Goal: Communication & Community: Answer question/provide support

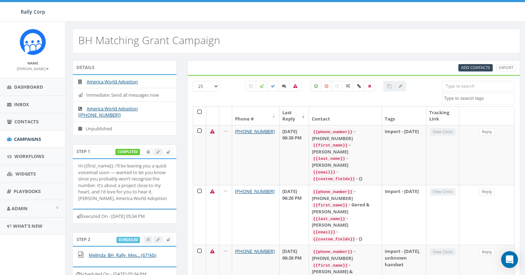
select select
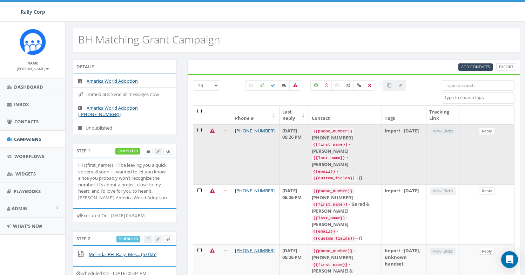
scroll to position [1, 0]
click at [486, 130] on link "Reply" at bounding box center [487, 130] width 16 height 7
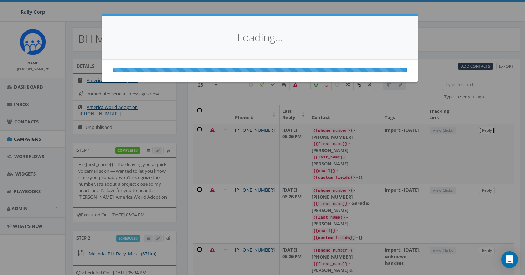
select select
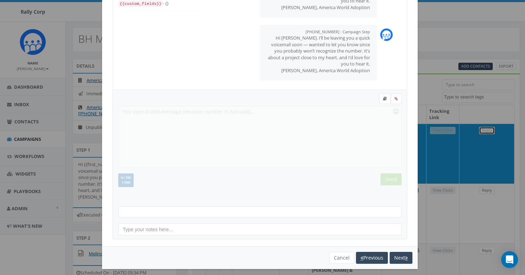
scroll to position [76, 0]
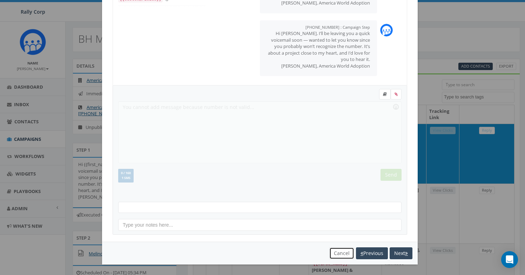
click at [336, 254] on button "Cancel" at bounding box center [341, 253] width 25 height 12
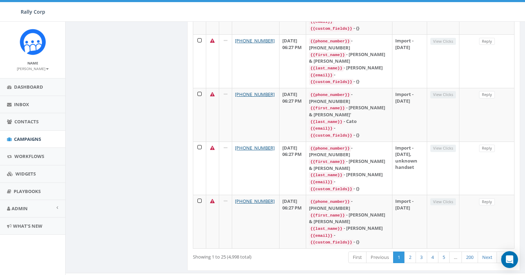
scroll to position [1215, 0]
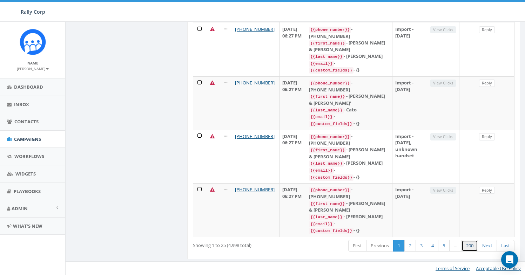
click at [472, 249] on link "200" at bounding box center [469, 246] width 16 height 12
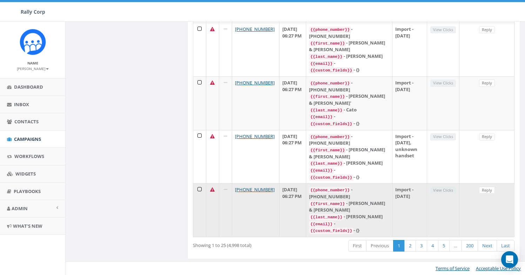
scroll to position [1103, 0]
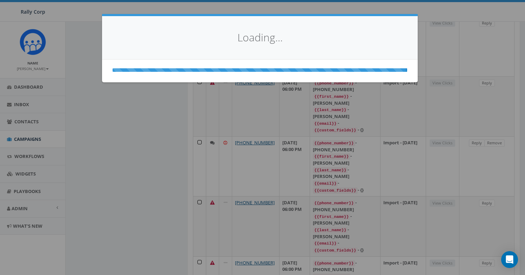
scroll to position [1090, 0]
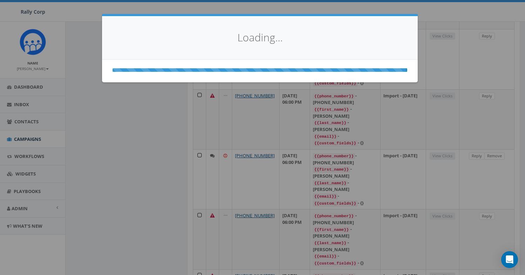
select select
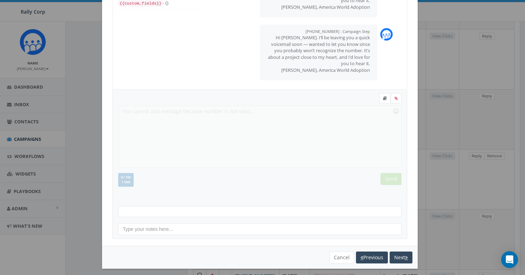
scroll to position [76, 0]
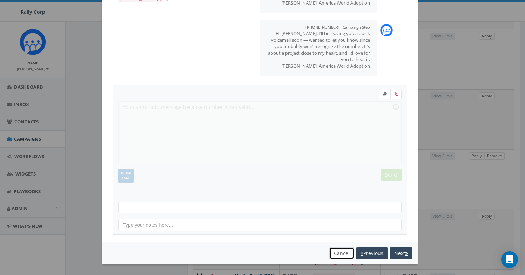
click at [335, 252] on button "Cancel" at bounding box center [341, 253] width 25 height 12
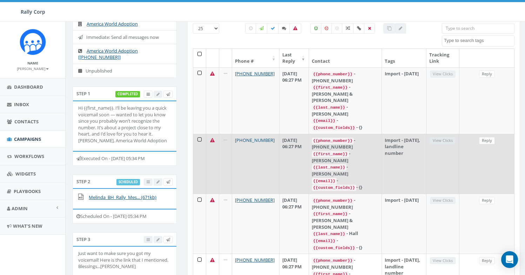
scroll to position [0, 0]
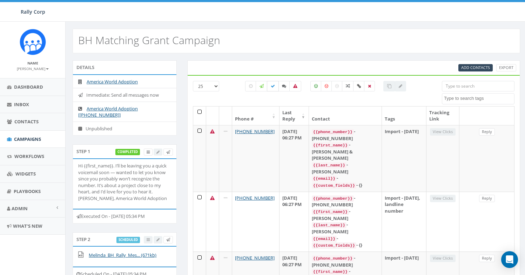
click at [271, 89] on label at bounding box center [273, 86] width 12 height 11
checkbox input "true"
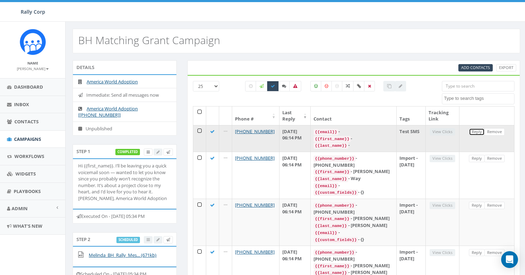
click at [474, 134] on link "Reply" at bounding box center [476, 131] width 16 height 7
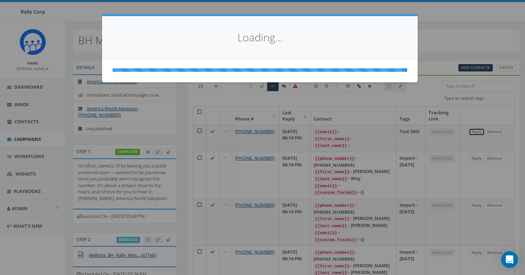
select select
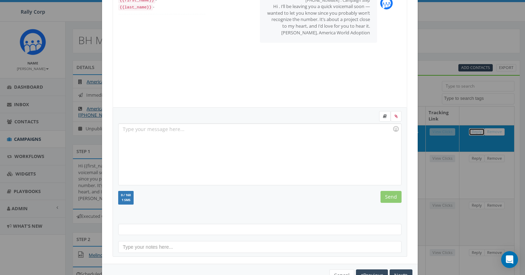
scroll to position [76, 0]
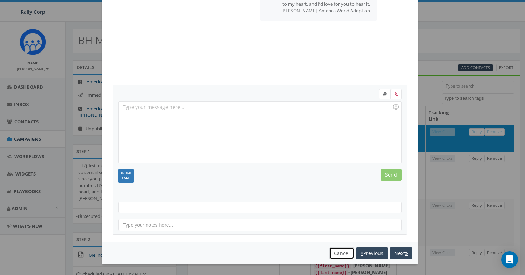
click at [341, 253] on button "Cancel" at bounding box center [341, 253] width 25 height 12
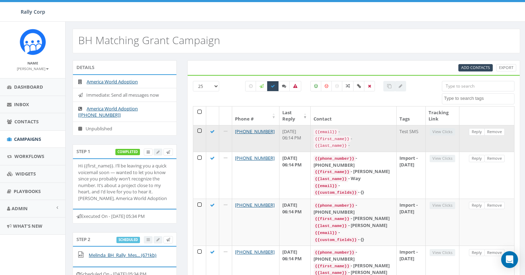
scroll to position [0, 0]
click at [474, 133] on link "Reply" at bounding box center [476, 131] width 16 height 7
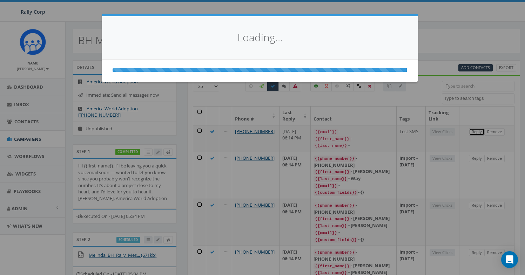
select select
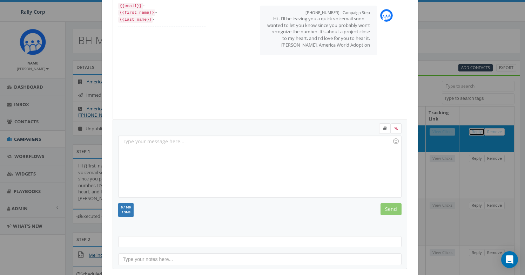
scroll to position [76, 0]
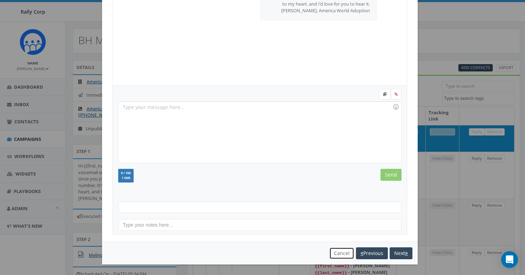
click at [340, 252] on button "Cancel" at bounding box center [341, 253] width 25 height 12
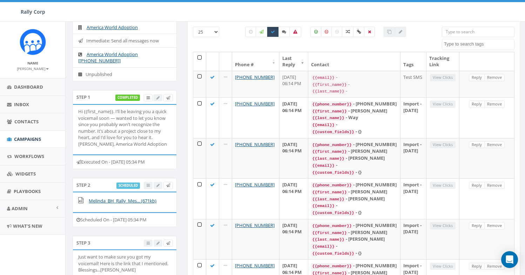
scroll to position [0, 0]
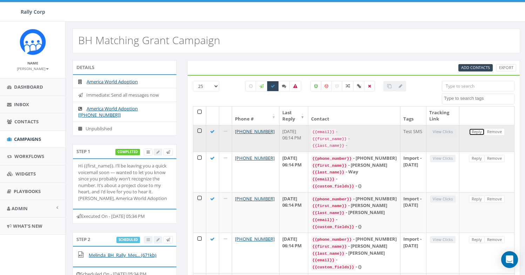
click at [478, 131] on link "Reply" at bounding box center [476, 131] width 16 height 7
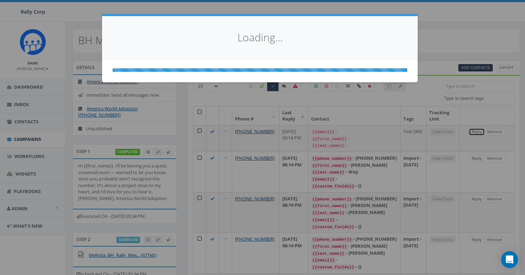
select select
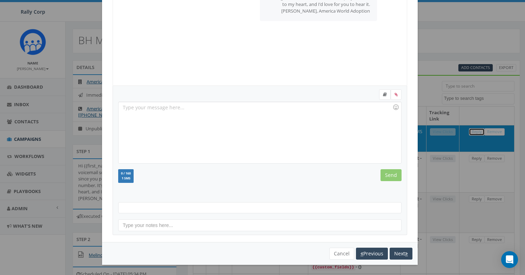
scroll to position [76, 0]
click at [331, 256] on button "Cancel" at bounding box center [341, 253] width 25 height 12
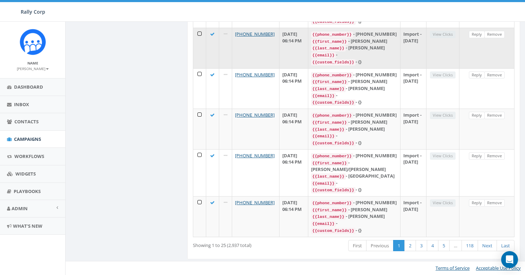
scroll to position [1078, 0]
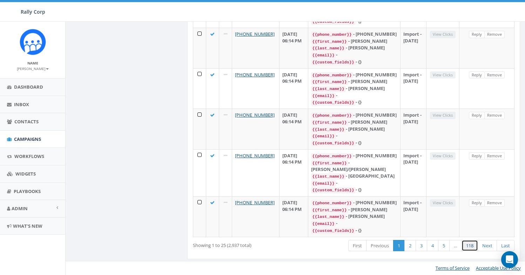
click at [472, 249] on link "118" at bounding box center [469, 246] width 16 height 12
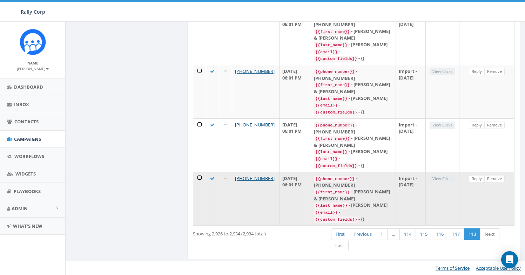
scroll to position [365, 0]
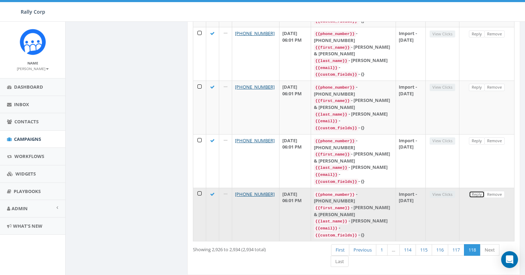
click at [472, 191] on link "Reply" at bounding box center [476, 194] width 16 height 7
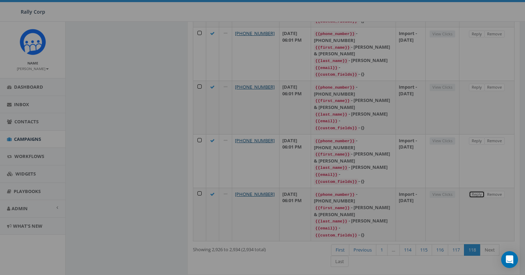
scroll to position [0, 0]
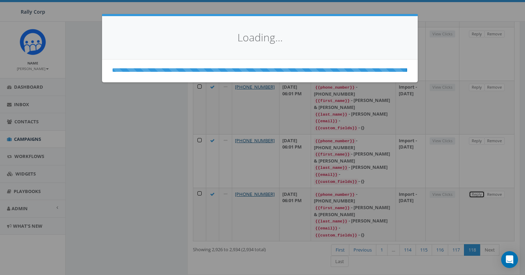
select select
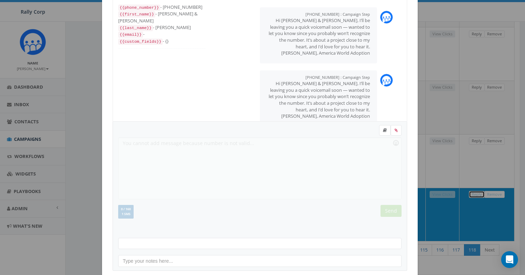
scroll to position [76, 0]
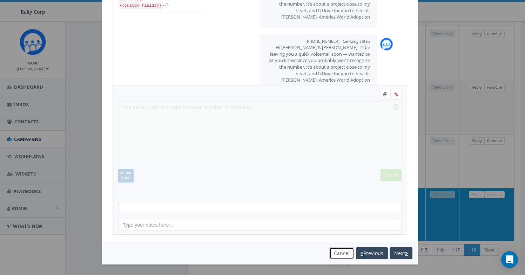
click at [334, 254] on button "Cancel" at bounding box center [341, 253] width 25 height 12
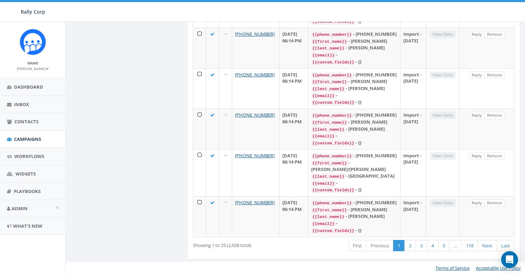
scroll to position [1078, 0]
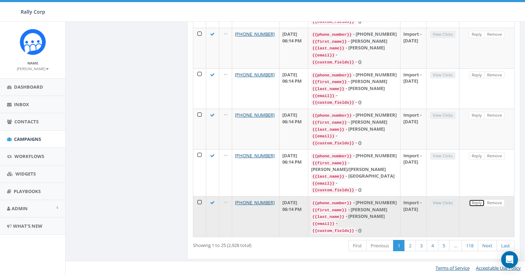
click at [475, 199] on link "Reply" at bounding box center [476, 202] width 16 height 7
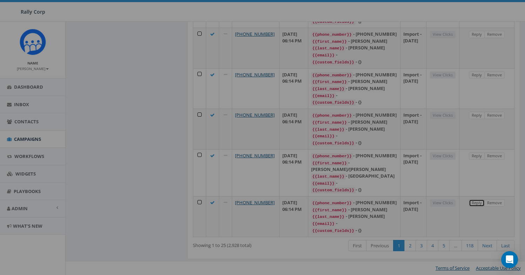
scroll to position [0, 0]
select select
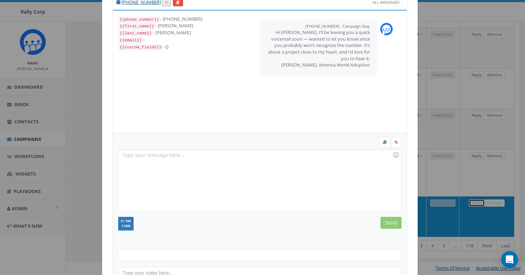
scroll to position [76, 0]
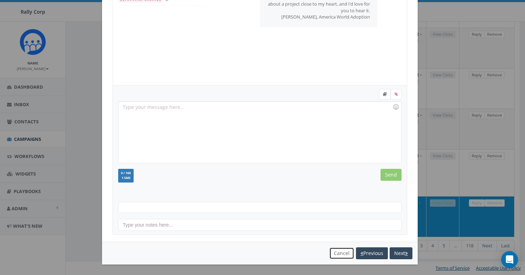
click at [343, 256] on button "Cancel" at bounding box center [341, 253] width 25 height 12
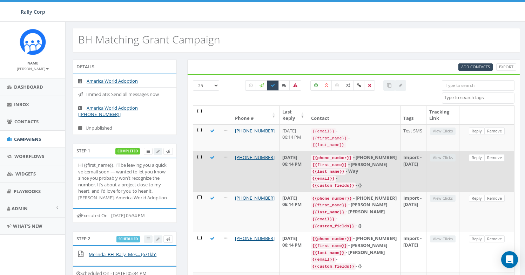
scroll to position [0, 0]
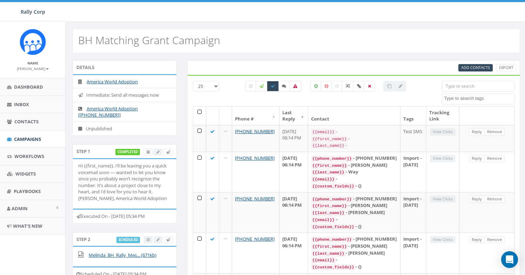
click at [299, 90] on label at bounding box center [295, 86] width 12 height 11
checkbox input "true"
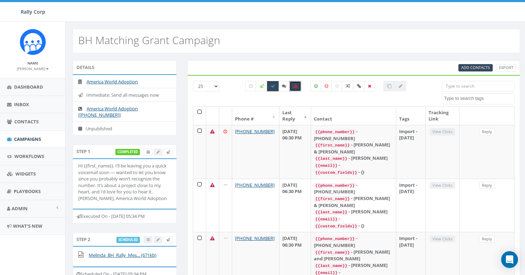
click at [273, 89] on label at bounding box center [273, 86] width 12 height 11
checkbox input "false"
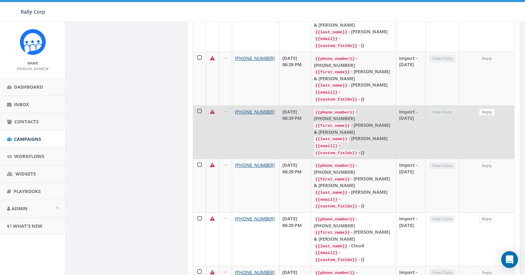
scroll to position [1182, 0]
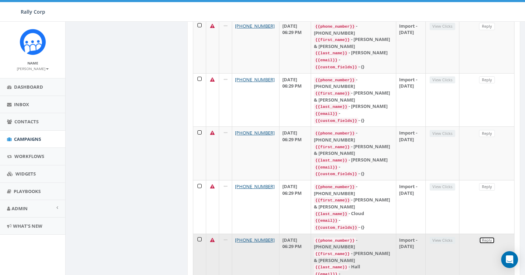
click at [491, 237] on link "Reply" at bounding box center [487, 240] width 16 height 7
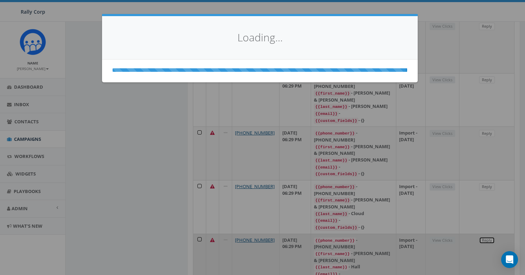
scroll to position [0, 0]
select select
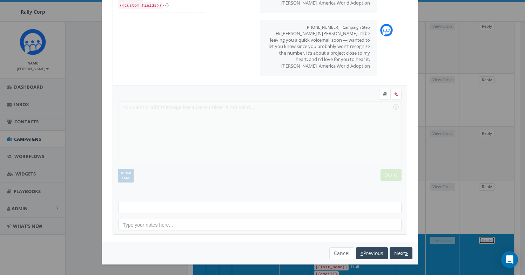
scroll to position [203, 0]
click at [332, 258] on button "Cancel" at bounding box center [341, 253] width 25 height 12
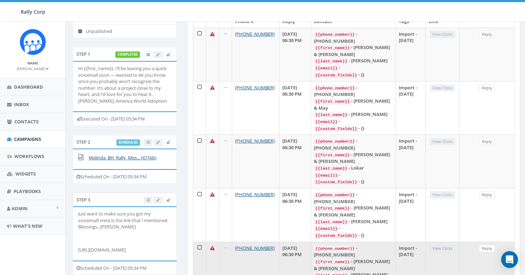
scroll to position [0, 0]
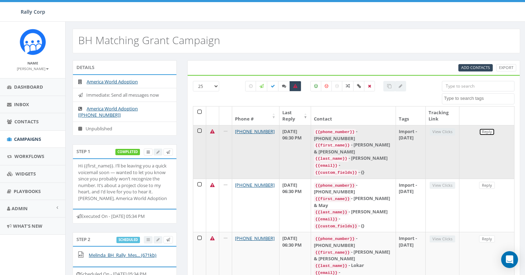
click at [487, 133] on link "Reply" at bounding box center [487, 131] width 16 height 7
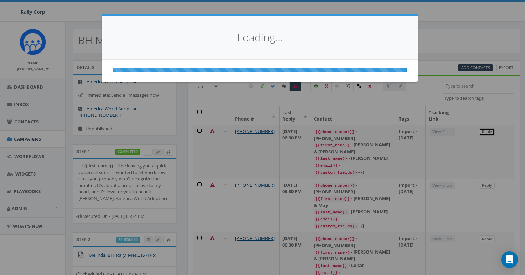
select select
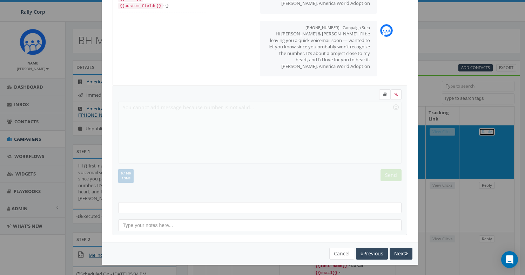
scroll to position [76, 0]
click at [336, 252] on button "Cancel" at bounding box center [341, 253] width 25 height 12
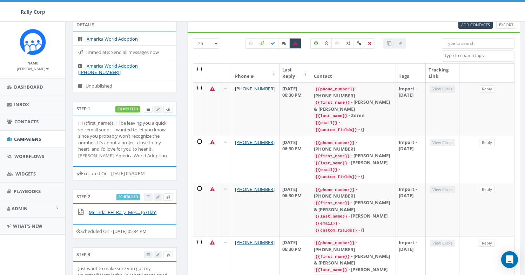
scroll to position [44, 0]
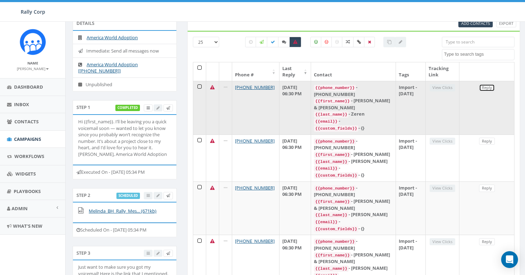
click at [487, 90] on link "Reply" at bounding box center [487, 87] width 16 height 7
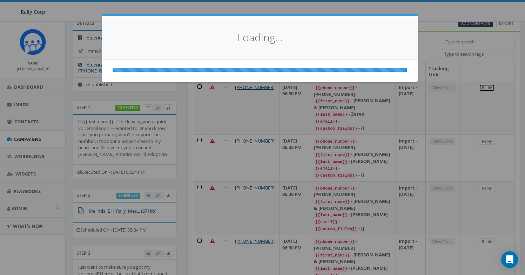
scroll to position [0, 0]
select select
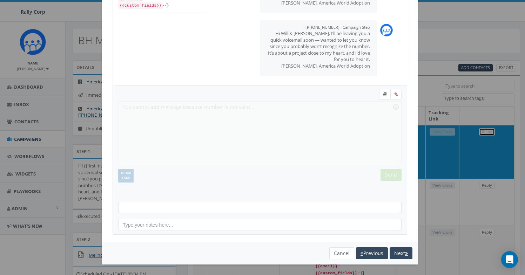
scroll to position [203, 0]
click at [332, 249] on button "Cancel" at bounding box center [341, 253] width 25 height 12
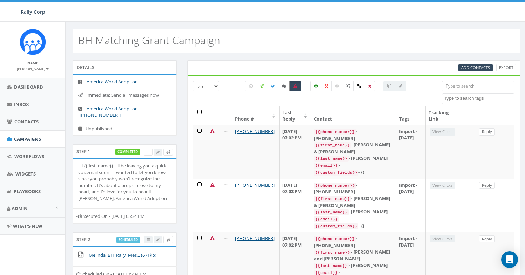
click at [299, 90] on label at bounding box center [295, 86] width 12 height 11
checkbox input "false"
click at [274, 89] on label at bounding box center [273, 86] width 12 height 11
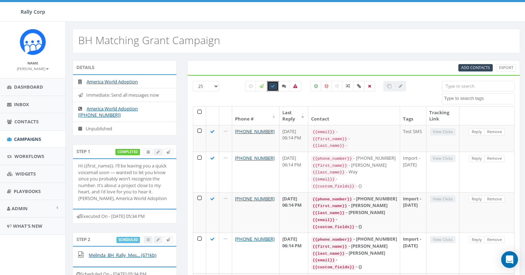
scroll to position [1, 0]
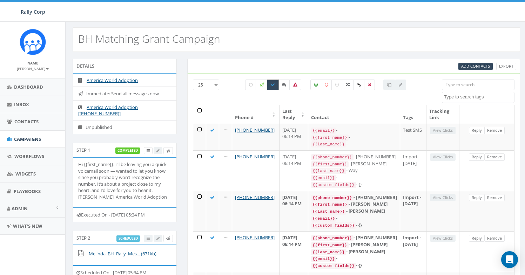
click at [274, 85] on icon at bounding box center [273, 85] width 4 height 4
checkbox input "false"
click at [282, 87] on label at bounding box center [284, 85] width 12 height 11
checkbox input "true"
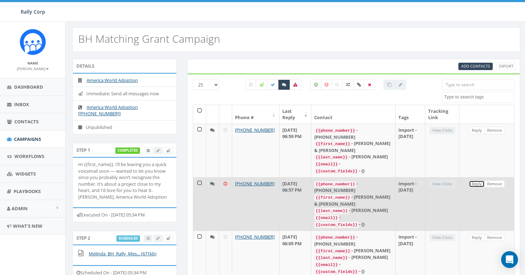
click at [473, 183] on link "Reply" at bounding box center [476, 183] width 16 height 7
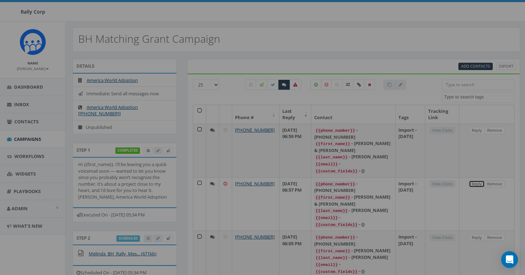
scroll to position [0, 0]
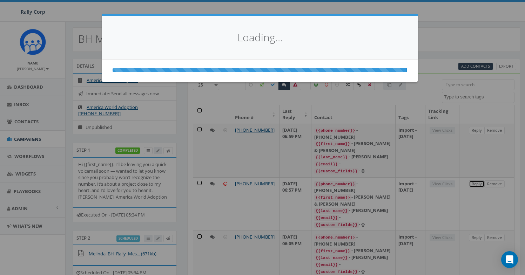
select select
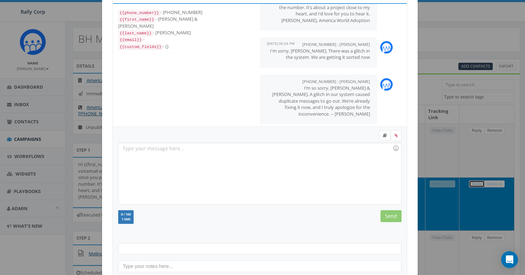
scroll to position [76, 0]
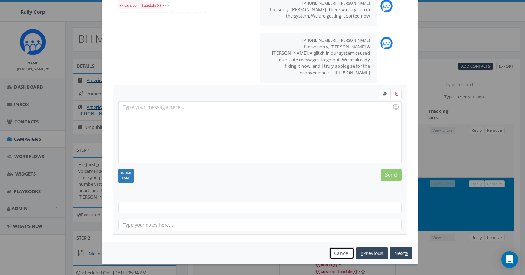
click at [334, 256] on button "Cancel" at bounding box center [341, 253] width 25 height 12
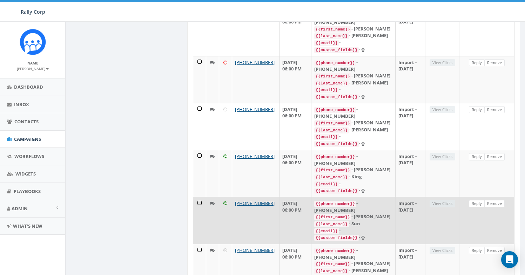
scroll to position [1078, 0]
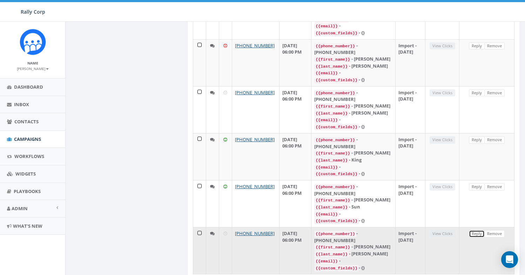
click at [474, 230] on link "Reply" at bounding box center [476, 233] width 16 height 7
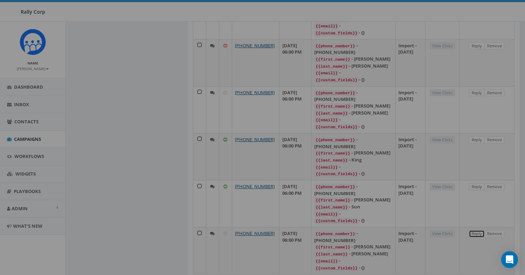
scroll to position [0, 0]
select select
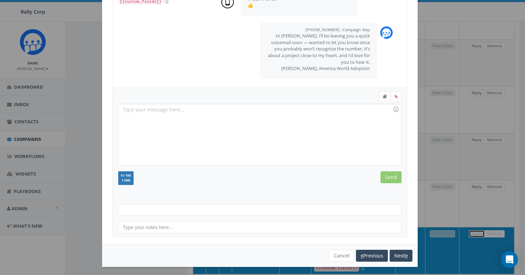
scroll to position [76, 0]
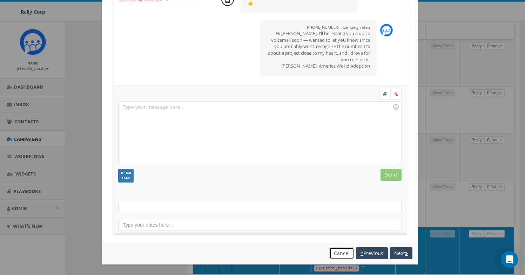
click at [330, 254] on button "Cancel" at bounding box center [341, 253] width 25 height 12
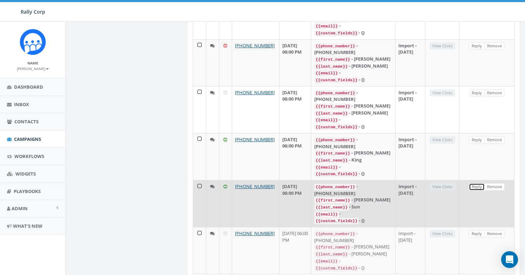
click at [474, 183] on link "Reply" at bounding box center [476, 186] width 16 height 7
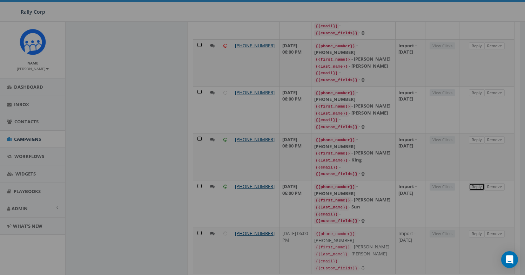
scroll to position [0, 0]
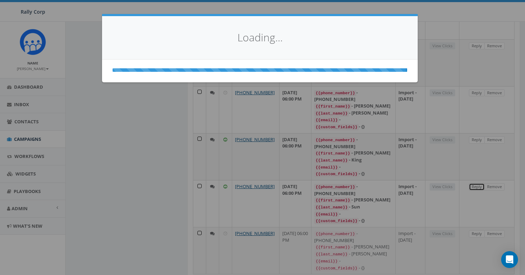
select select
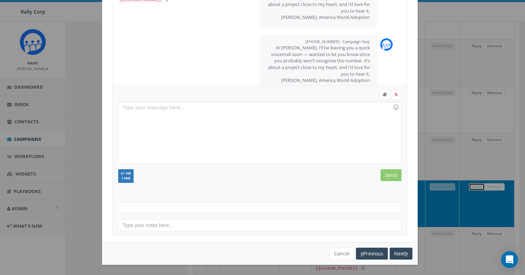
scroll to position [76, 0]
click at [334, 258] on button "Cancel" at bounding box center [341, 253] width 25 height 12
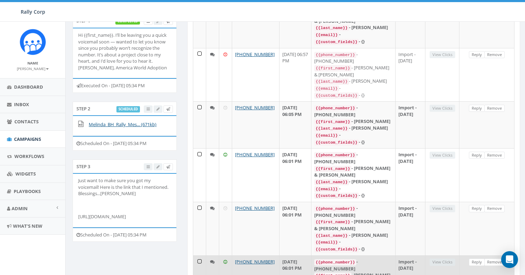
scroll to position [0, 0]
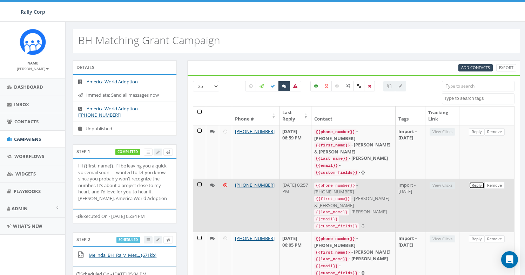
click at [471, 183] on link "Reply" at bounding box center [476, 185] width 16 height 7
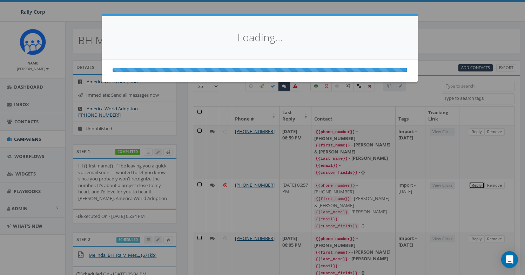
select select
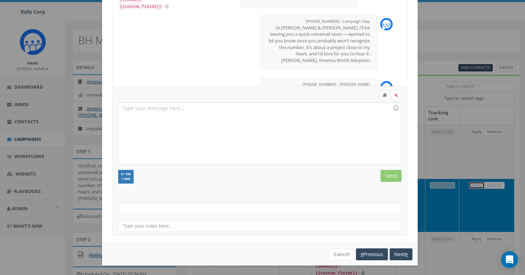
scroll to position [76, 0]
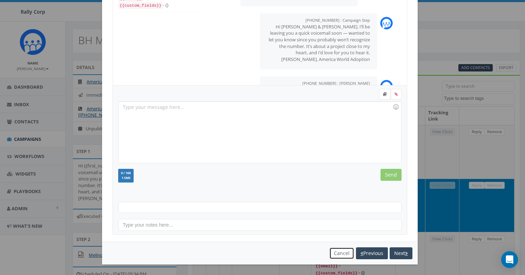
click at [334, 251] on button "Cancel" at bounding box center [341, 253] width 25 height 12
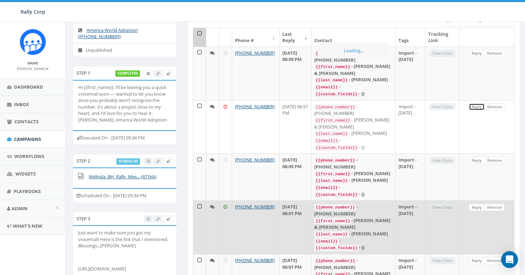
scroll to position [146, 0]
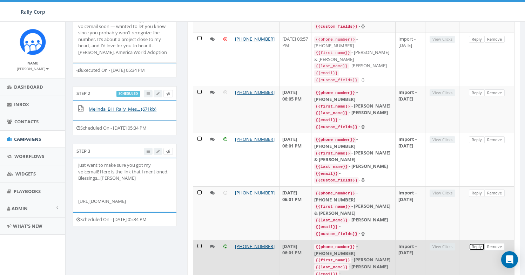
click at [473, 243] on link "Reply" at bounding box center [476, 246] width 16 height 7
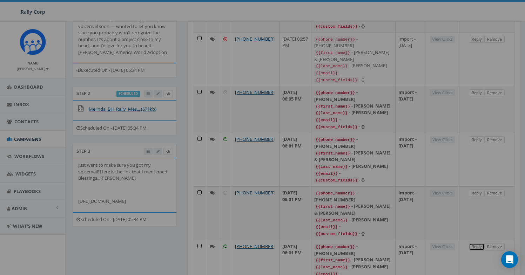
scroll to position [0, 0]
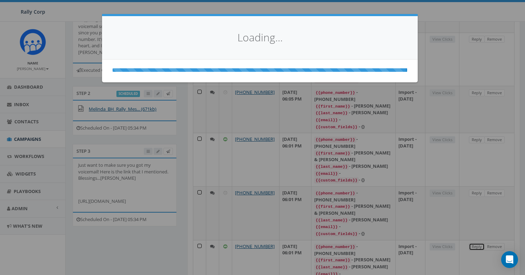
select select
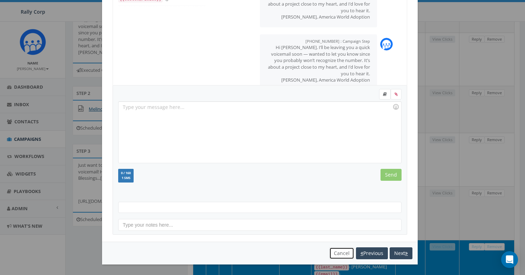
click at [330, 254] on button "Cancel" at bounding box center [341, 253] width 25 height 12
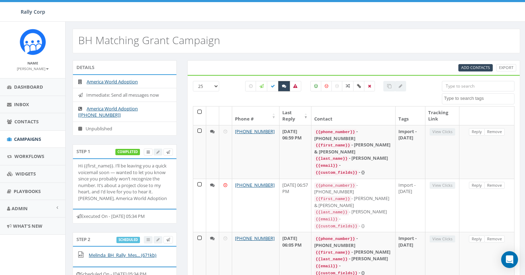
click at [282, 89] on label at bounding box center [284, 86] width 12 height 11
checkbox input "false"
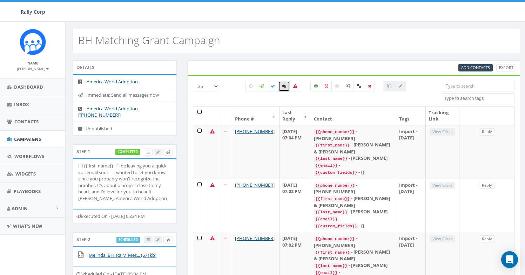
click at [271, 89] on label at bounding box center [273, 86] width 12 height 11
checkbox input "true"
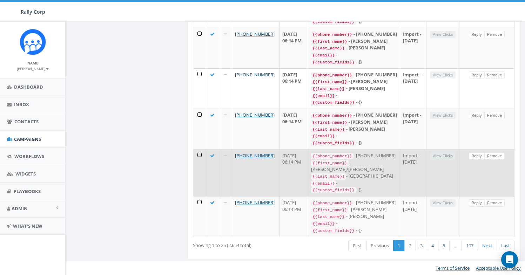
scroll to position [1071, 0]
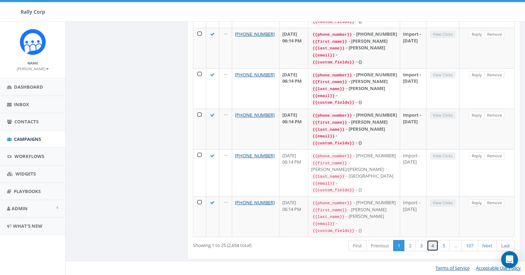
click at [430, 247] on link "4" at bounding box center [432, 246] width 12 height 12
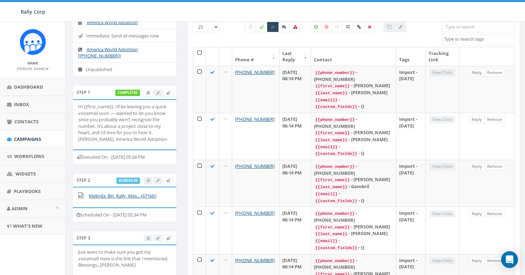
scroll to position [0, 0]
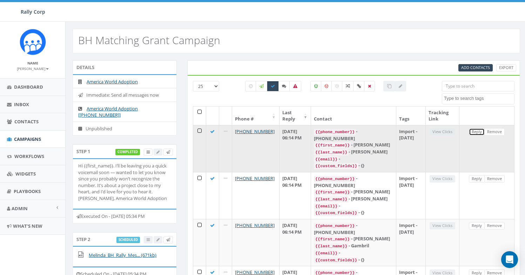
click at [479, 130] on link "Reply" at bounding box center [476, 131] width 16 height 7
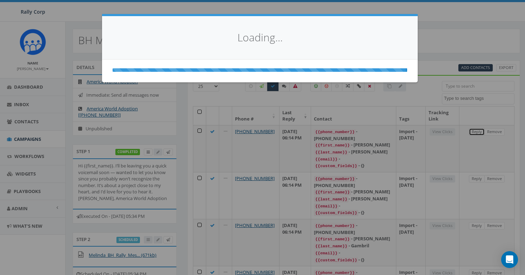
select select
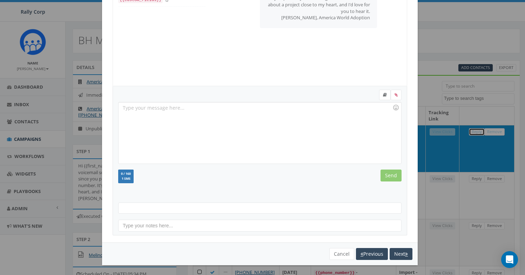
scroll to position [76, 0]
click at [331, 249] on button "Cancel" at bounding box center [341, 253] width 25 height 12
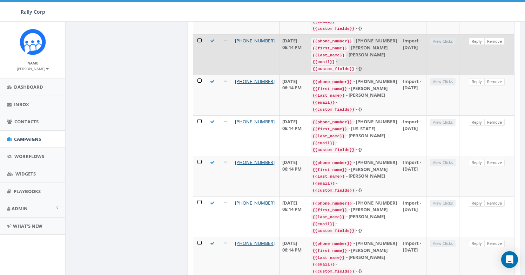
scroll to position [1071, 0]
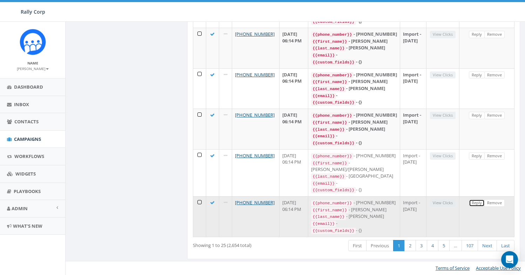
click at [477, 199] on link "Reply" at bounding box center [476, 202] width 16 height 7
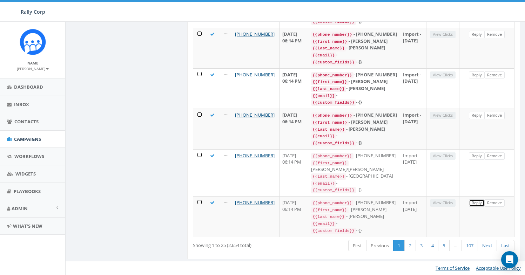
scroll to position [0, 0]
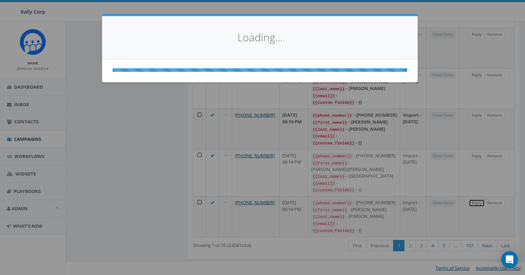
select select
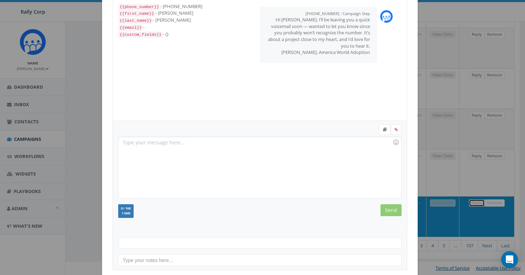
scroll to position [76, 0]
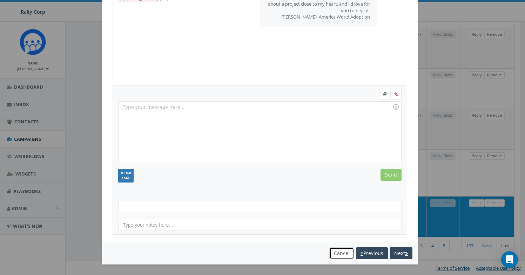
click at [335, 251] on button "Cancel" at bounding box center [341, 253] width 25 height 12
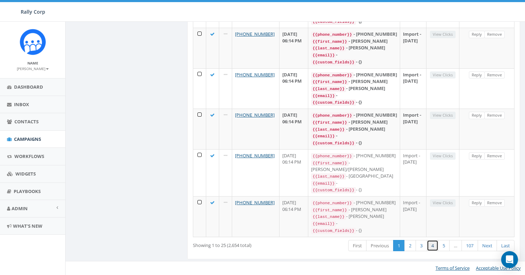
click at [433, 246] on link "4" at bounding box center [432, 246] width 12 height 12
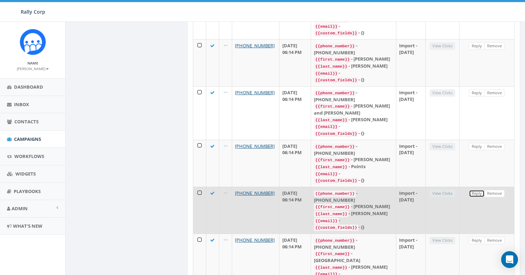
click at [474, 190] on link "Reply" at bounding box center [476, 193] width 16 height 7
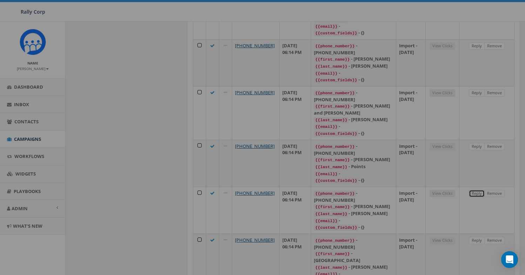
scroll to position [0, 0]
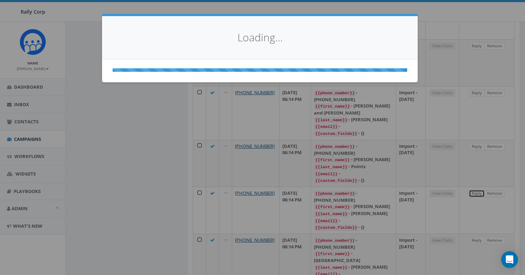
select select
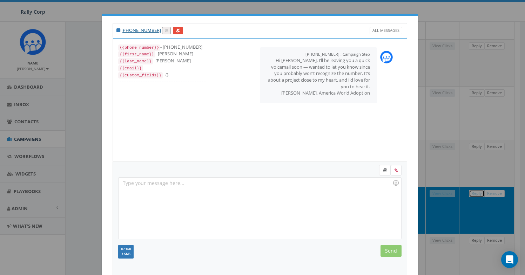
scroll to position [76, 0]
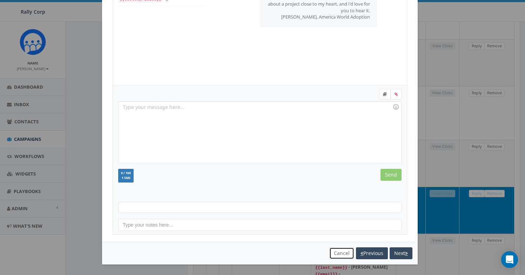
click at [340, 253] on button "Cancel" at bounding box center [341, 253] width 25 height 12
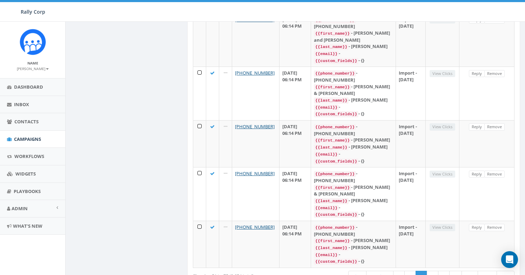
scroll to position [1080, 0]
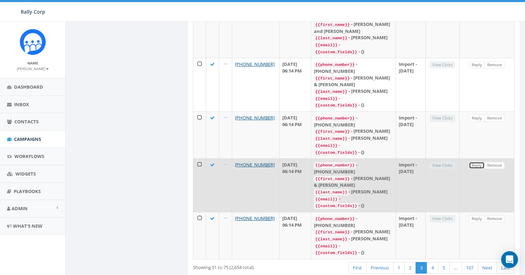
click at [476, 166] on link "Reply" at bounding box center [476, 165] width 16 height 7
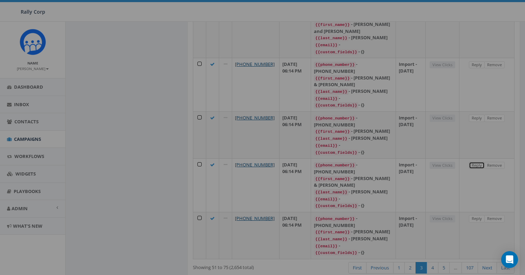
scroll to position [0, 0]
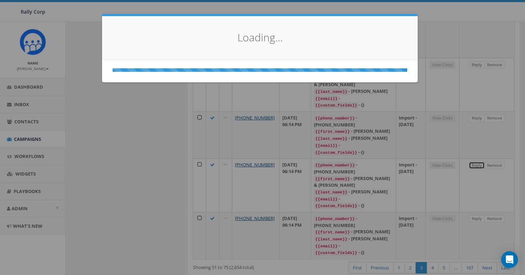
select select
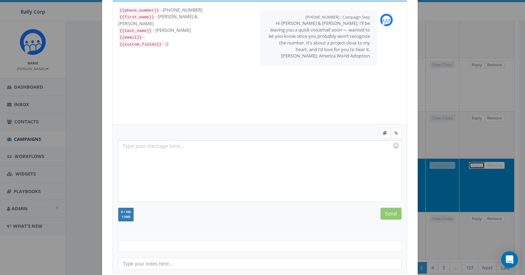
scroll to position [76, 0]
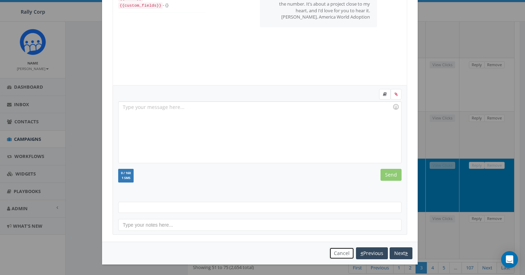
click at [333, 250] on button "Cancel" at bounding box center [341, 253] width 25 height 12
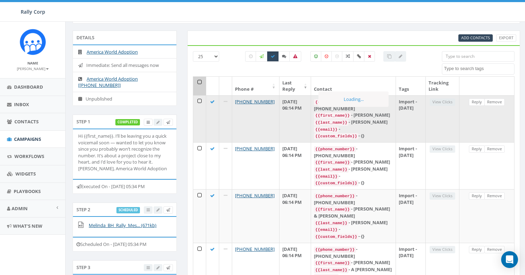
scroll to position [0, 0]
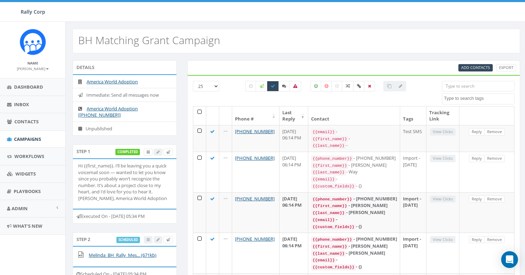
click at [211, 88] on select "25 50 100" at bounding box center [206, 86] width 26 height 11
select select "100"
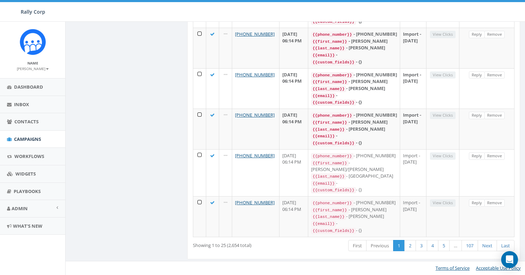
scroll to position [1071, 0]
click at [442, 248] on link "5" at bounding box center [444, 246] width 12 height 12
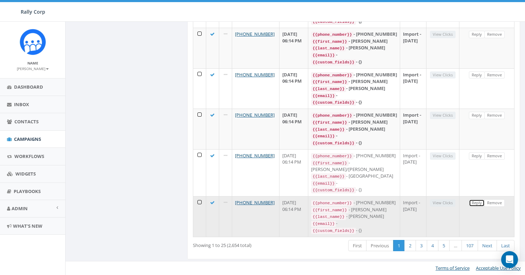
click at [477, 199] on link "Reply" at bounding box center [476, 202] width 16 height 7
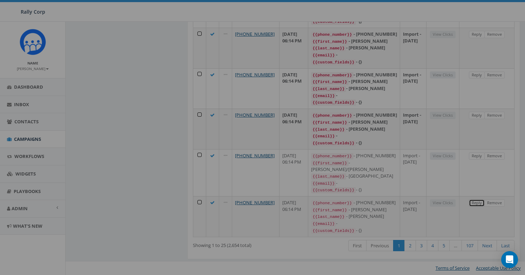
scroll to position [0, 0]
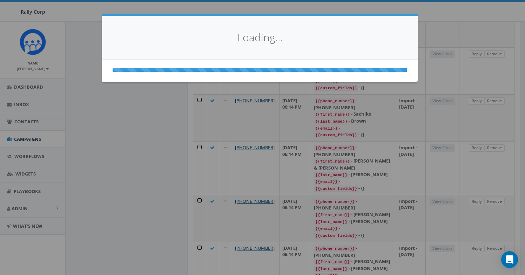
select select
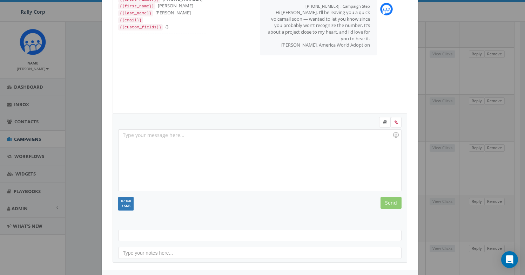
scroll to position [76, 0]
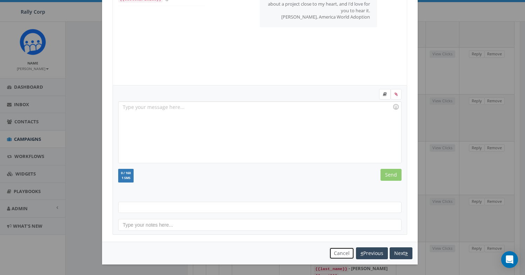
click at [334, 254] on button "Cancel" at bounding box center [341, 253] width 25 height 12
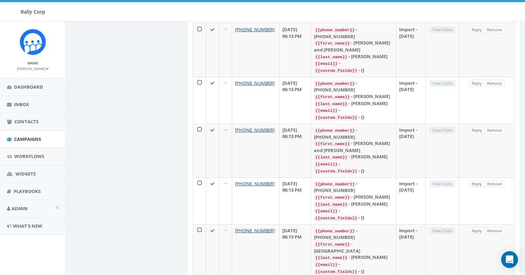
scroll to position [4590, 0]
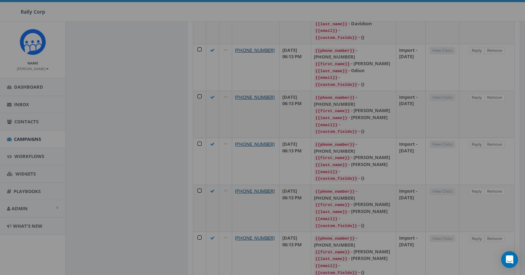
scroll to position [0, 0]
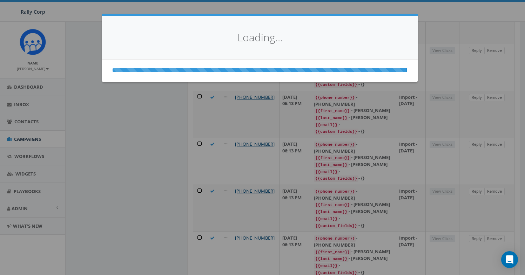
select select
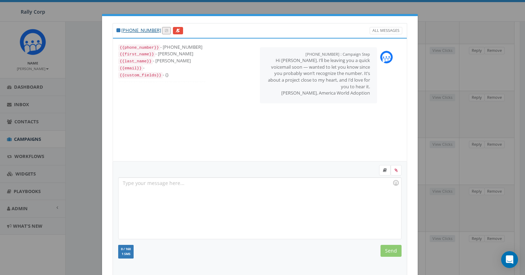
scroll to position [76, 0]
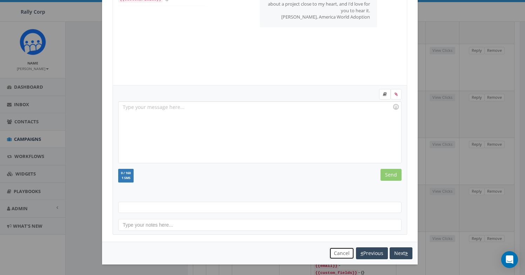
click at [334, 252] on button "Cancel" at bounding box center [341, 253] width 25 height 12
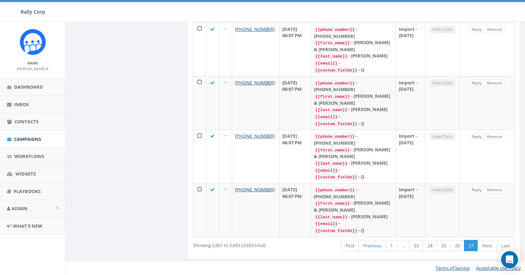
scroll to position [2541, 0]
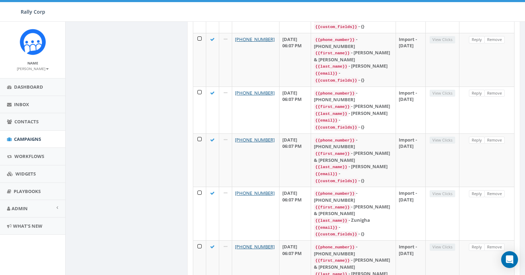
scroll to position [5052, 0]
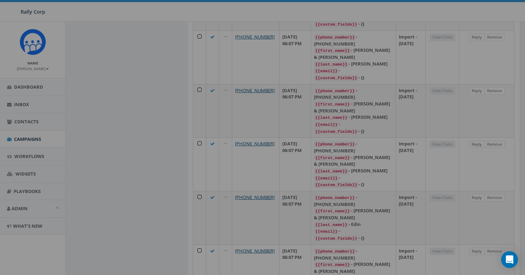
scroll to position [0, 0]
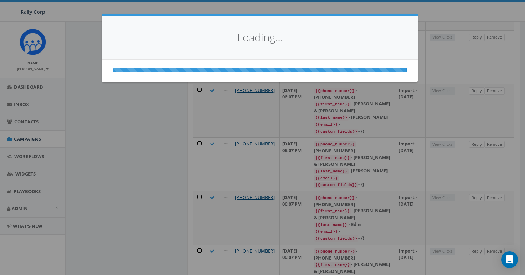
select select
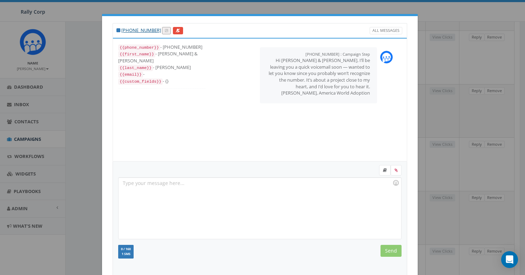
scroll to position [76, 0]
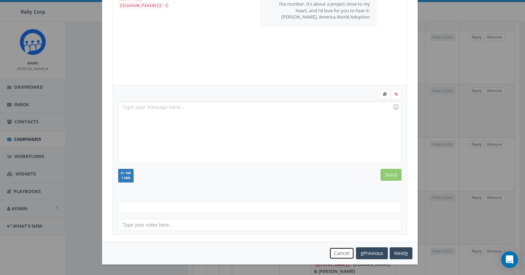
click at [330, 256] on button "Cancel" at bounding box center [341, 253] width 25 height 12
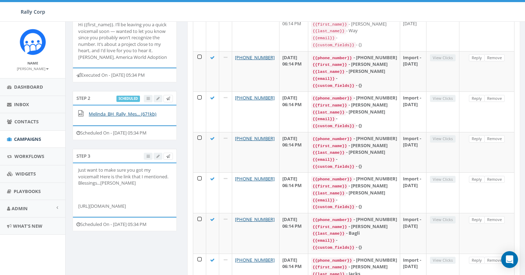
scroll to position [30, 0]
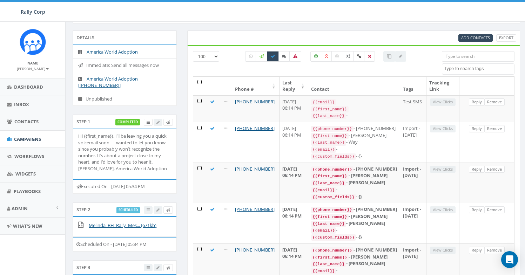
drag, startPoint x: 168, startPoint y: 192, endPoint x: 77, endPoint y: 135, distance: 107.2
click at [77, 135] on div "Step 1 completed Hi {{first_name}}. I’ll be leaving you a quick voicemail soon …" at bounding box center [125, 154] width 104 height 79
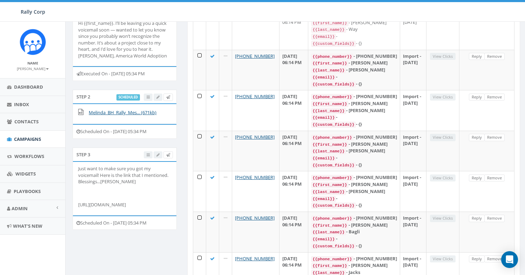
scroll to position [158, 0]
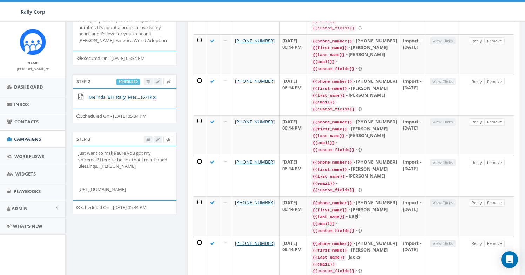
click at [141, 215] on div "Scheduled On - August 21, 2025 05:34 PM" at bounding box center [125, 207] width 104 height 15
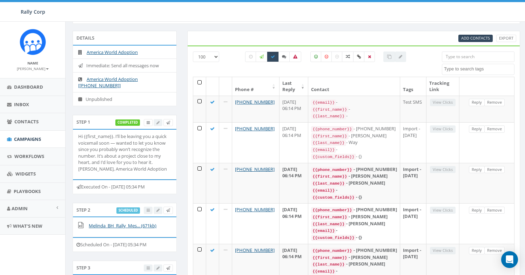
scroll to position [0, 0]
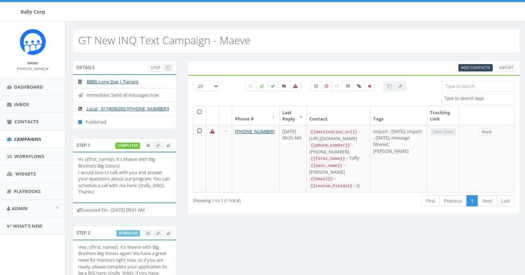
select select
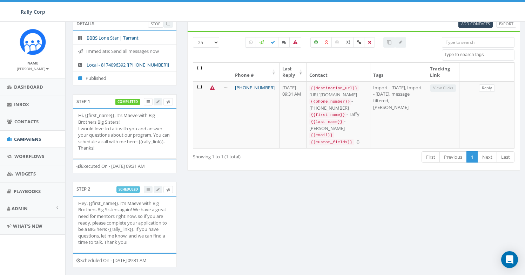
scroll to position [43, 0]
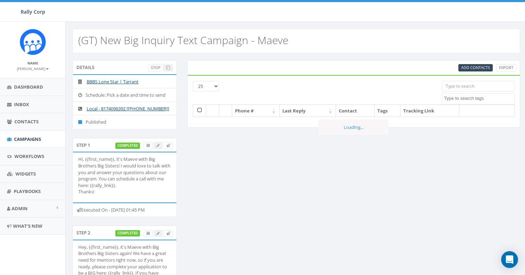
select select
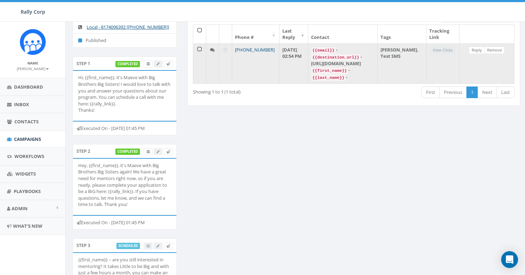
scroll to position [6, 0]
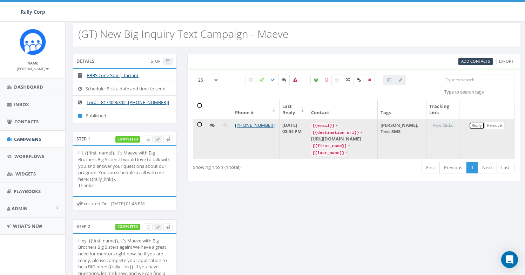
click at [471, 125] on link "Reply" at bounding box center [476, 125] width 16 height 7
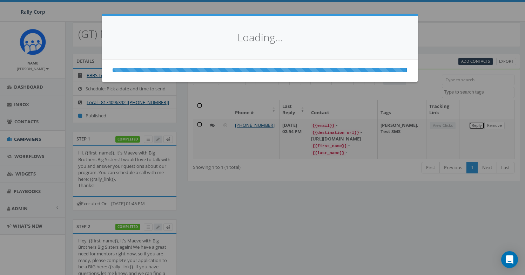
select select
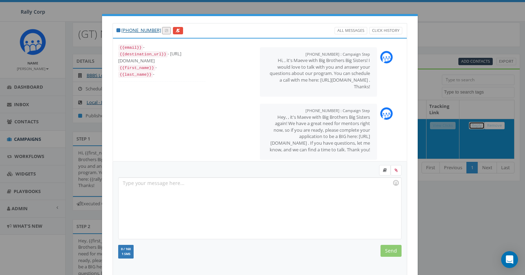
scroll to position [76, 0]
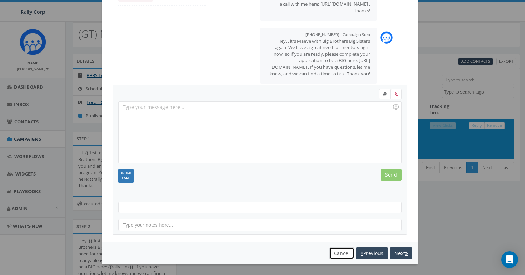
click at [334, 254] on button "Cancel" at bounding box center [341, 253] width 25 height 12
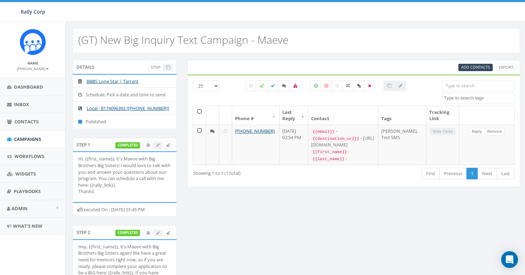
scroll to position [0, 0]
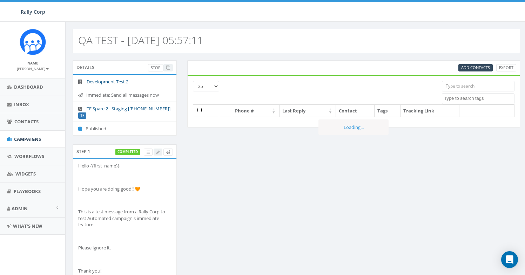
select select
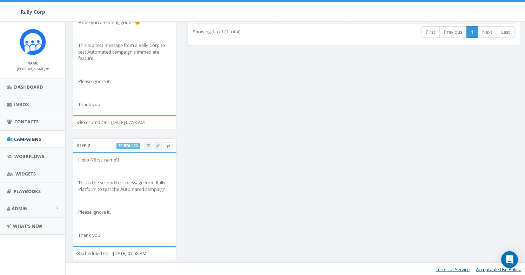
scroll to position [167, 0]
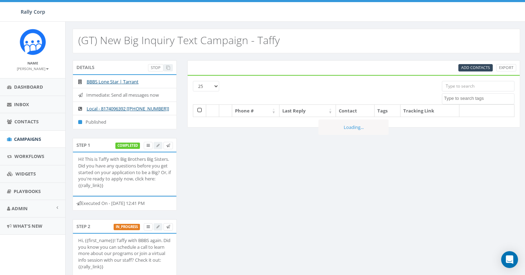
select select
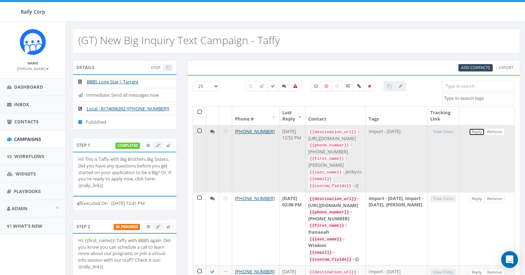
click at [477, 135] on link "Reply" at bounding box center [476, 131] width 16 height 7
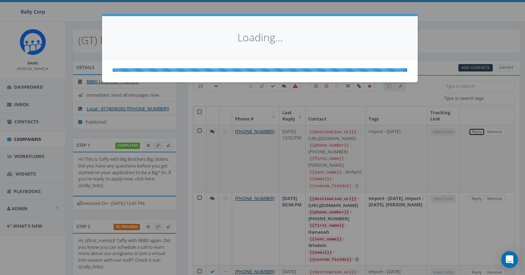
select select
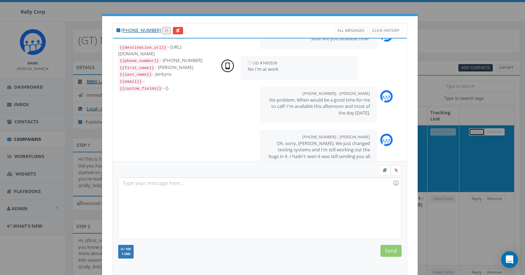
scroll to position [76, 0]
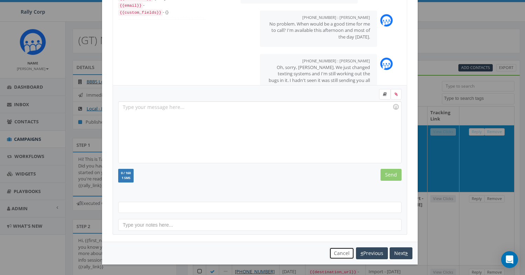
click at [337, 254] on button "Cancel" at bounding box center [341, 253] width 25 height 12
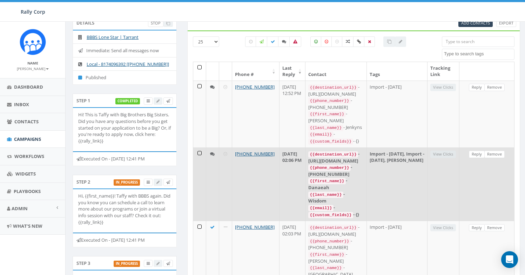
scroll to position [53, 0]
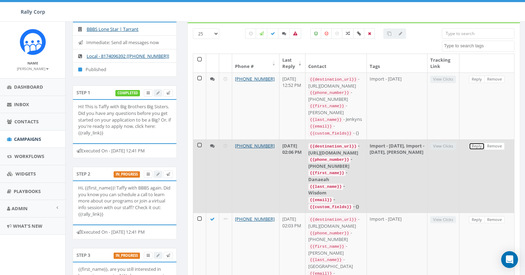
click at [473, 143] on link "Reply" at bounding box center [476, 146] width 16 height 7
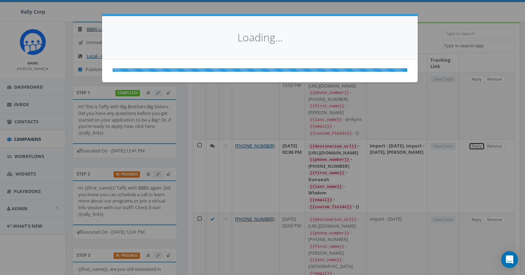
scroll to position [0, 0]
select select
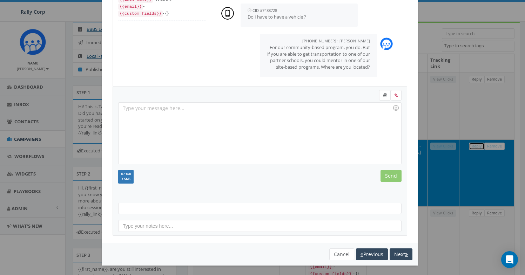
scroll to position [76, 0]
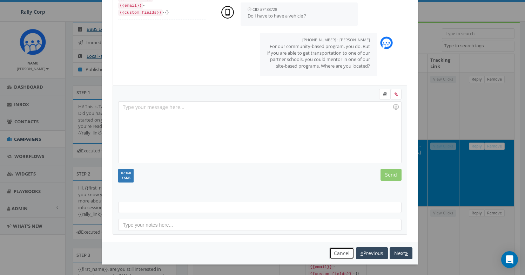
click at [338, 252] on button "Cancel" at bounding box center [341, 253] width 25 height 12
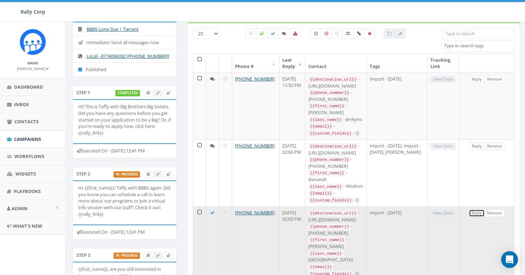
click at [475, 210] on link "Reply" at bounding box center [476, 213] width 16 height 7
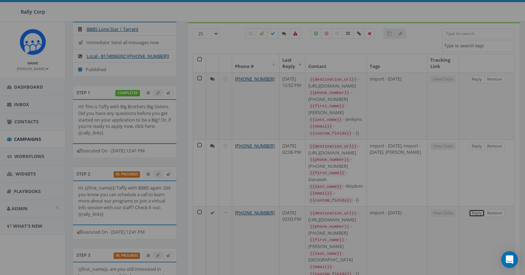
scroll to position [0, 0]
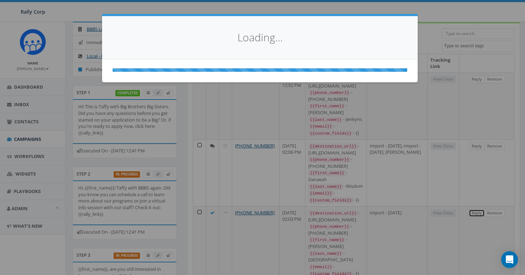
select select
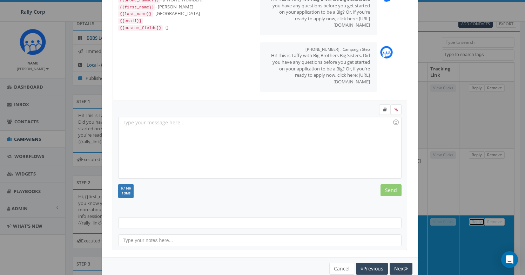
scroll to position [76, 0]
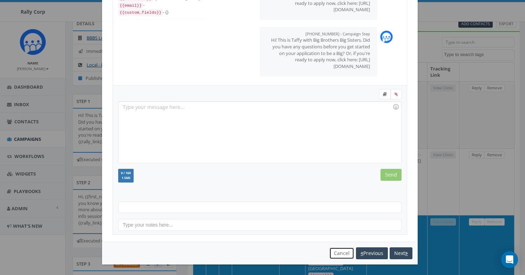
click at [332, 251] on button "Cancel" at bounding box center [341, 253] width 25 height 12
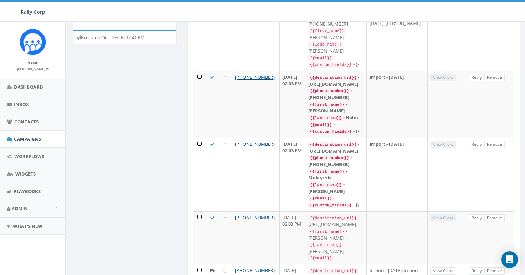
scroll to position [190, 0]
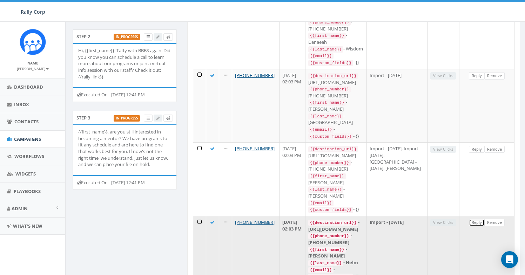
click at [473, 219] on link "Reply" at bounding box center [476, 222] width 16 height 7
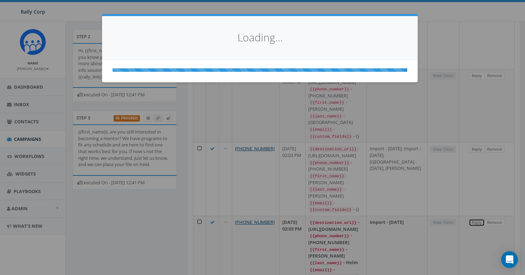
scroll to position [0, 0]
select select
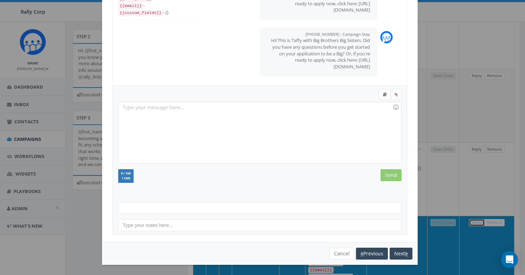
scroll to position [76, 0]
click at [333, 252] on button "Cancel" at bounding box center [341, 253] width 25 height 12
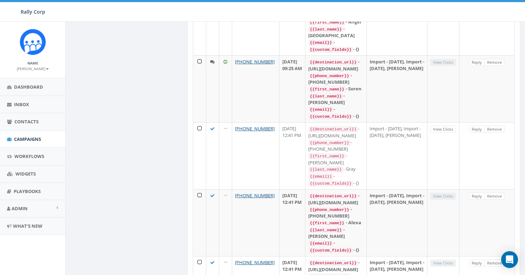
scroll to position [788, 0]
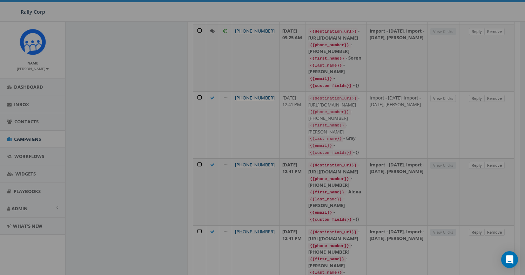
scroll to position [0, 0]
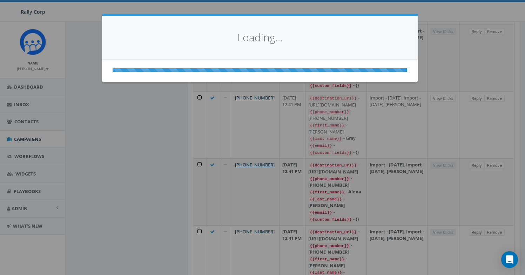
select select
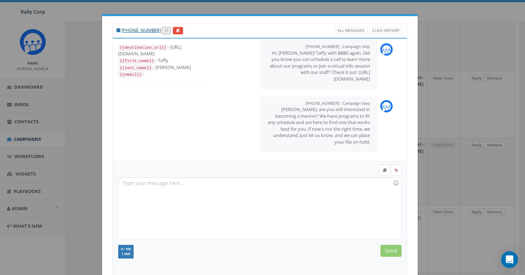
scroll to position [76, 0]
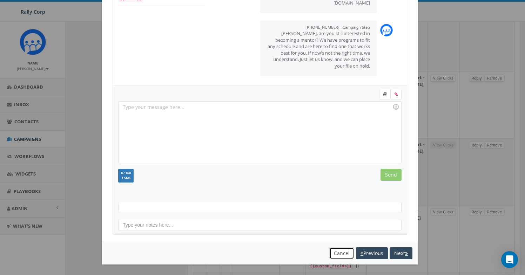
drag, startPoint x: 339, startPoint y: 250, endPoint x: 321, endPoint y: 239, distance: 20.9
click at [339, 250] on button "Cancel" at bounding box center [341, 253] width 25 height 12
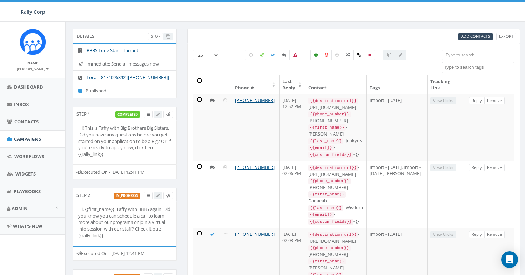
scroll to position [33, 0]
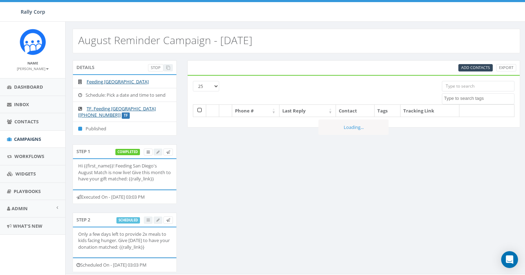
select select
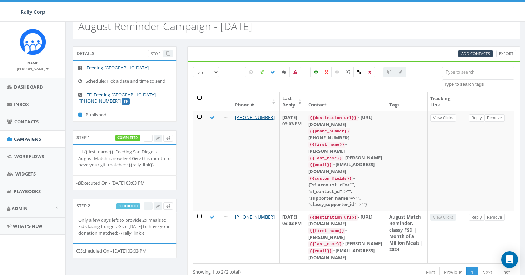
scroll to position [18, 0]
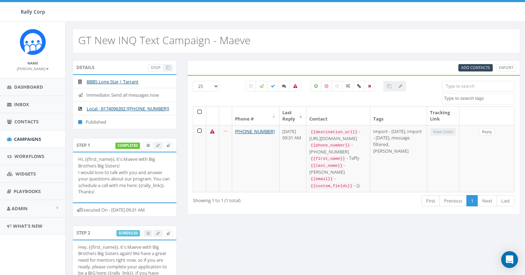
select select
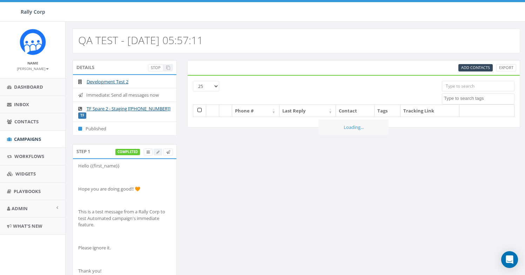
select select
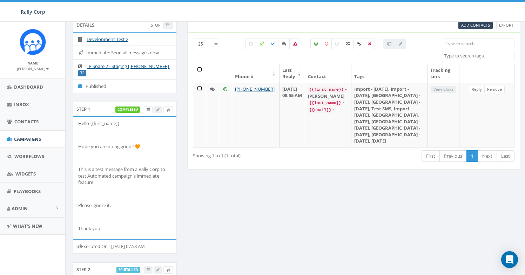
scroll to position [144, 0]
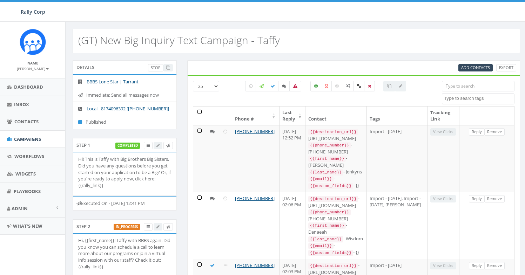
select select
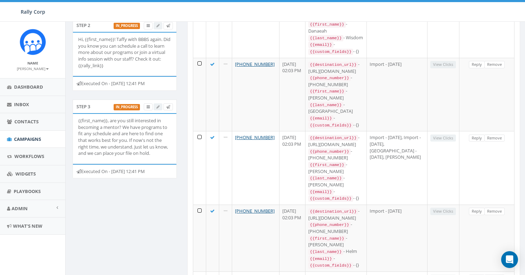
scroll to position [200, 0]
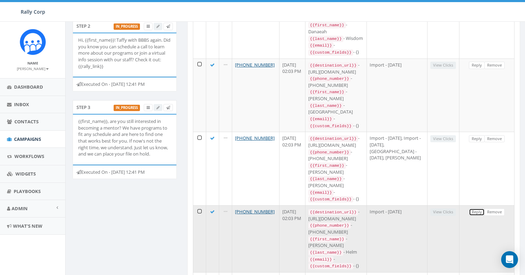
click at [469, 208] on link "Reply" at bounding box center [476, 211] width 16 height 7
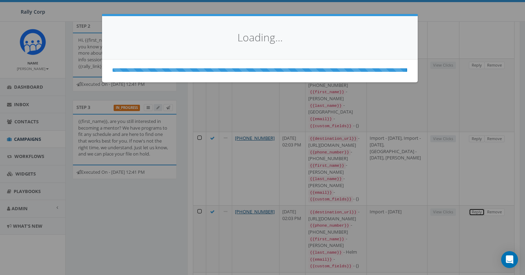
select select
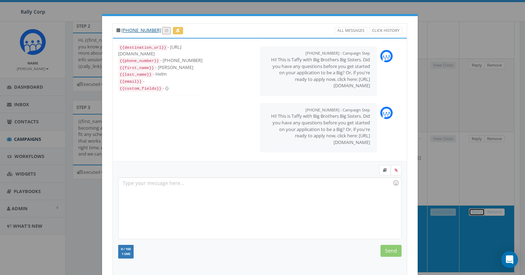
scroll to position [76, 0]
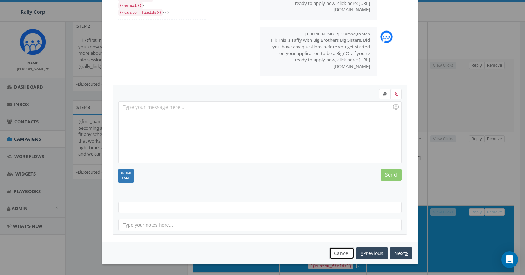
click at [340, 258] on button "Cancel" at bounding box center [341, 253] width 25 height 12
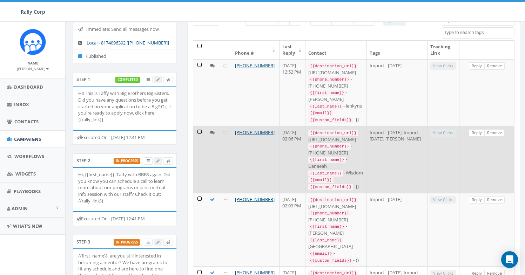
scroll to position [66, 0]
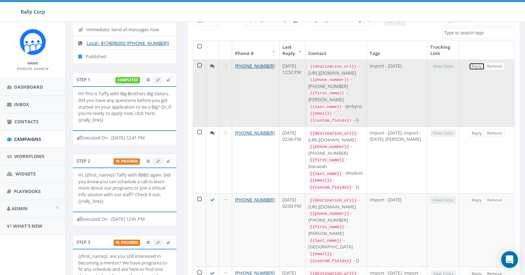
click at [477, 66] on link "Reply" at bounding box center [476, 66] width 16 height 7
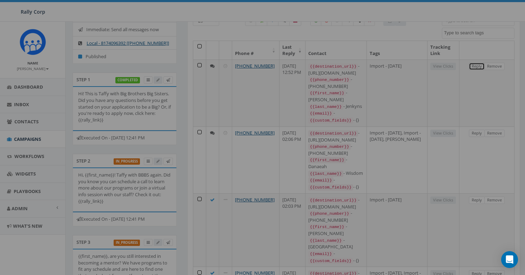
scroll to position [0, 0]
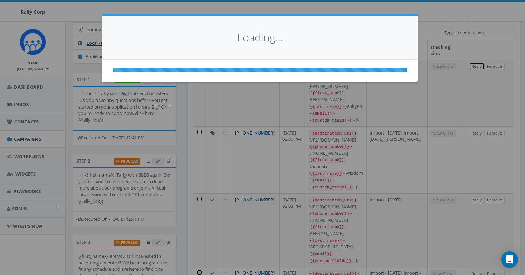
select select
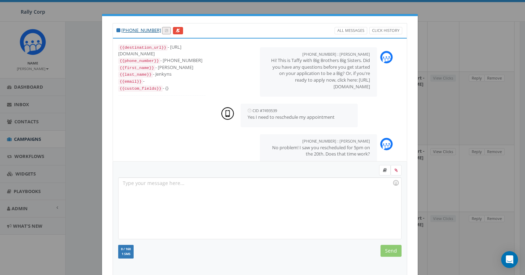
scroll to position [76, 0]
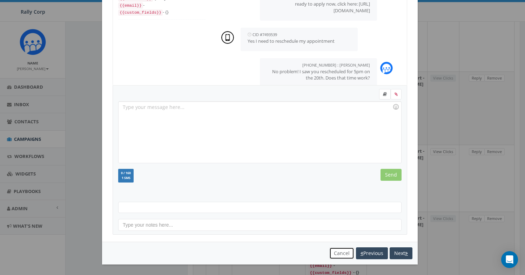
click at [333, 254] on button "Cancel" at bounding box center [341, 253] width 25 height 12
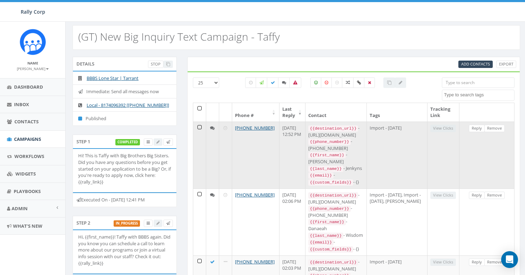
scroll to position [0, 0]
